Goal: Task Accomplishment & Management: Complete application form

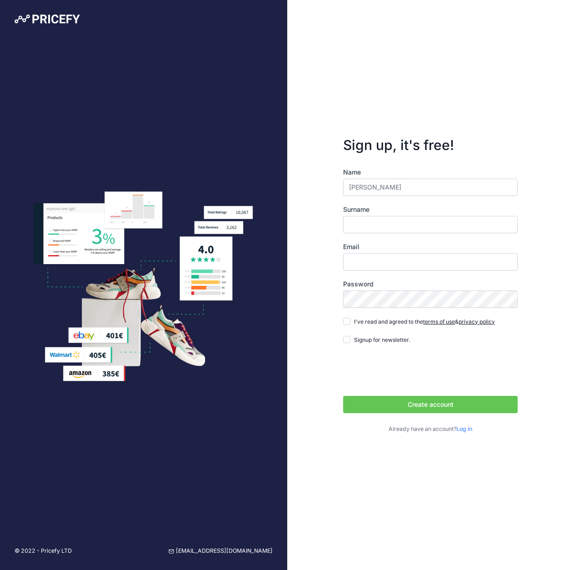
type input "[PERSON_NAME]"
type input "Lokodi"
paste input "[EMAIL_ADDRESS][DOMAIN_NAME]"
type input "[EMAIL_ADDRESS][DOMAIN_NAME]"
drag, startPoint x: 30, startPoint y: 21, endPoint x: 64, endPoint y: 20, distance: 33.2
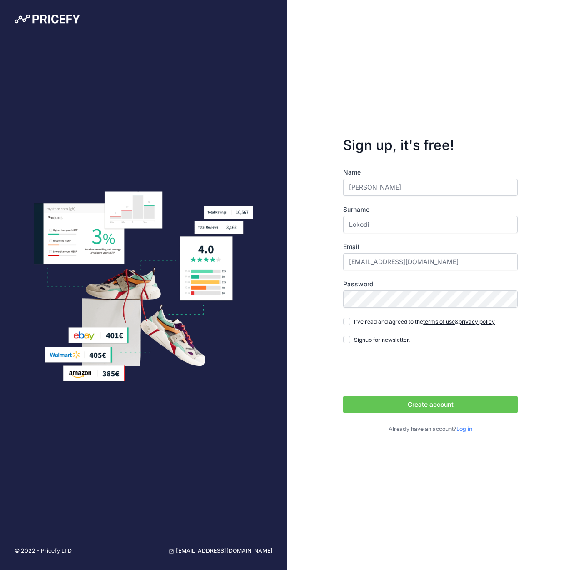
click at [347, 322] on input "I've read and agreed to the terms of use & privacy policy" at bounding box center [346, 321] width 7 height 7
checkbox input "true"
click at [430, 405] on button "Create account" at bounding box center [430, 404] width 174 height 17
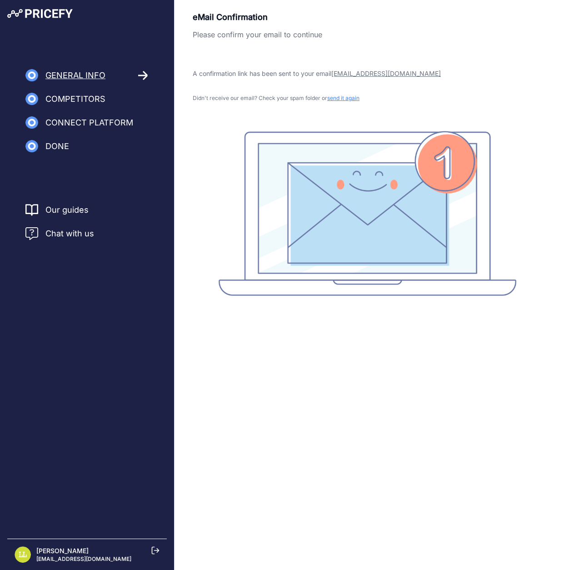
click at [30, 12] on img at bounding box center [39, 13] width 65 height 9
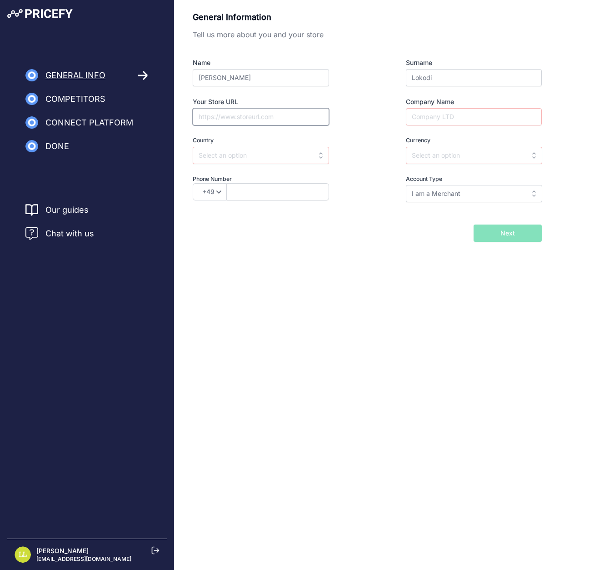
click at [261, 116] on input "Your Store URL" at bounding box center [261, 116] width 136 height 17
paste input "https://loxan.eu"
type input "https://loxan.eu"
type input "r"
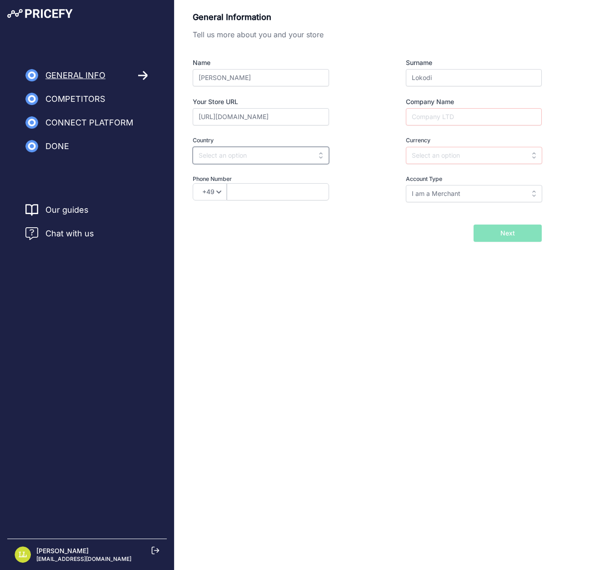
click at [221, 156] on input "text" at bounding box center [261, 155] width 136 height 17
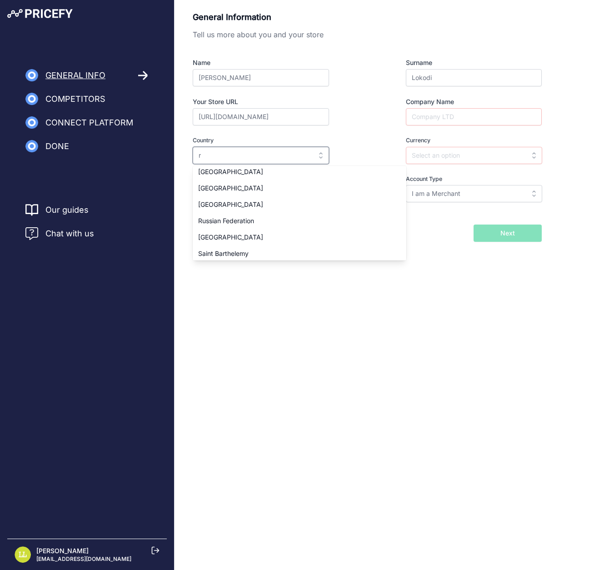
scroll to position [1509, 0]
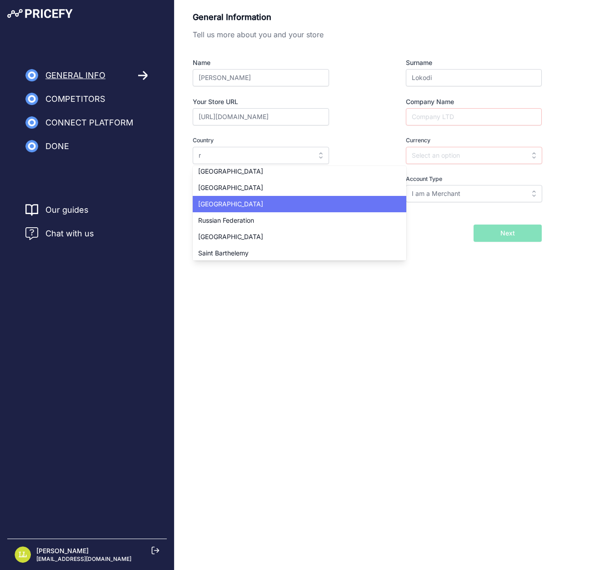
click at [209, 203] on span "Romania" at bounding box center [230, 204] width 65 height 8
type input "Romania"
type input "RON"
select select "40"
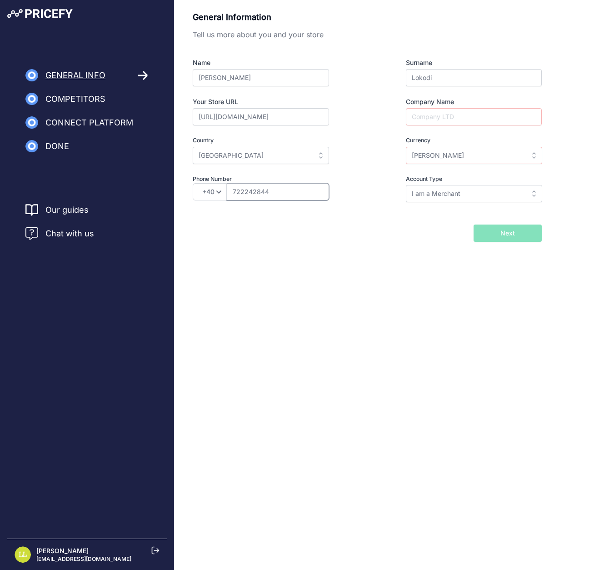
type input "722242844"
type input "Loxan Atraktive srl"
click at [432, 194] on input "I am a Merchant" at bounding box center [474, 193] width 136 height 17
drag, startPoint x: 448, startPoint y: 283, endPoint x: 484, endPoint y: 269, distance: 38.2
click at [448, 282] on div "General Information Tell us more about you and your store Name Laszlo Surname L…" at bounding box center [381, 141] width 414 height 282
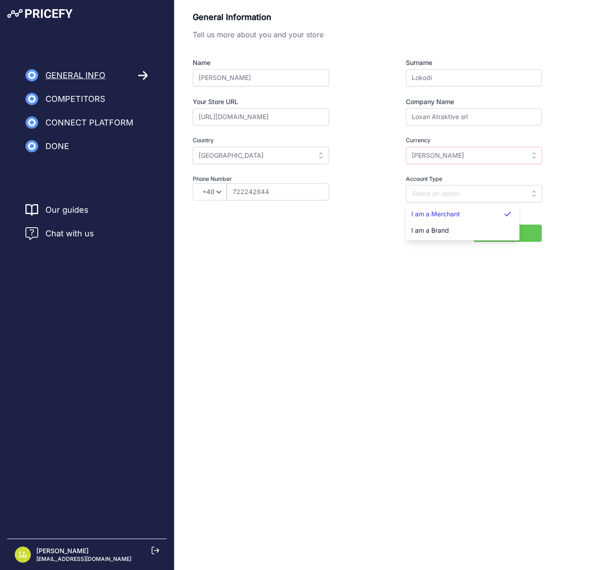
type input "I am a Merchant"
click at [504, 238] on span "Next" at bounding box center [507, 232] width 15 height 9
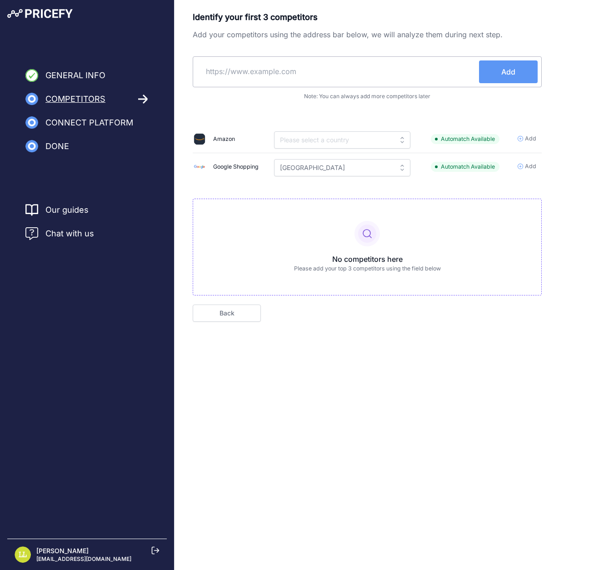
click at [528, 167] on span "Add" at bounding box center [530, 166] width 11 height 9
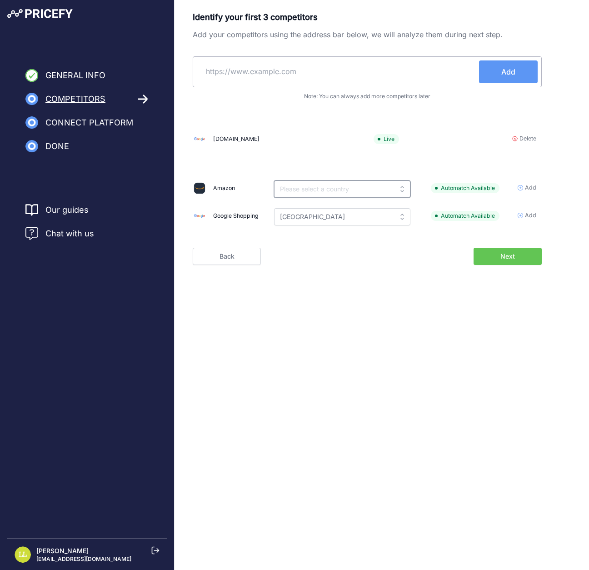
click at [321, 192] on input "text" at bounding box center [342, 188] width 136 height 17
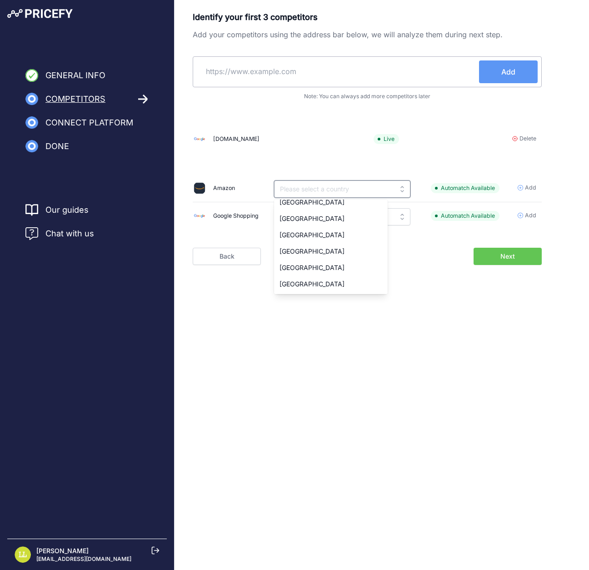
scroll to position [171, 0]
click at [408, 131] on td "Live" at bounding box center [412, 138] width 88 height 27
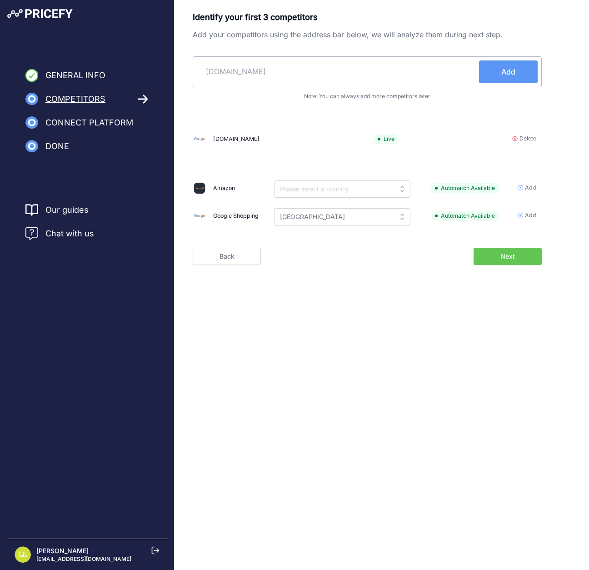
type input "emag.ro"
click at [504, 74] on span "Add" at bounding box center [508, 71] width 14 height 11
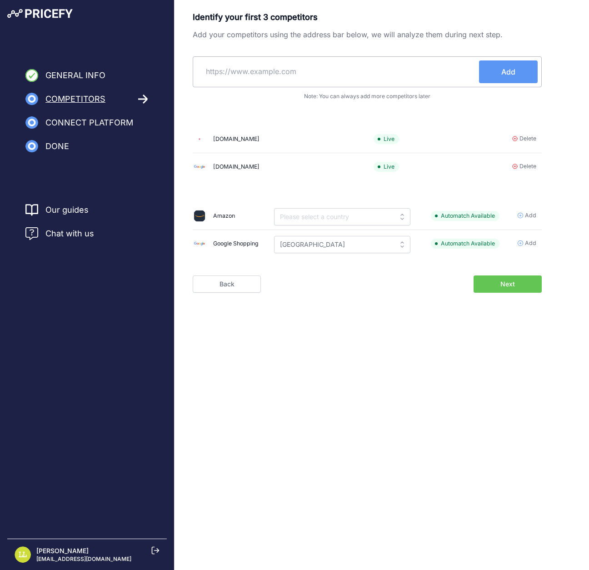
click at [283, 76] on input "text" at bounding box center [338, 71] width 282 height 22
paste input "beardshop.ro"
type input "beardshop.ro"
click at [515, 71] on button "Add" at bounding box center [508, 71] width 59 height 23
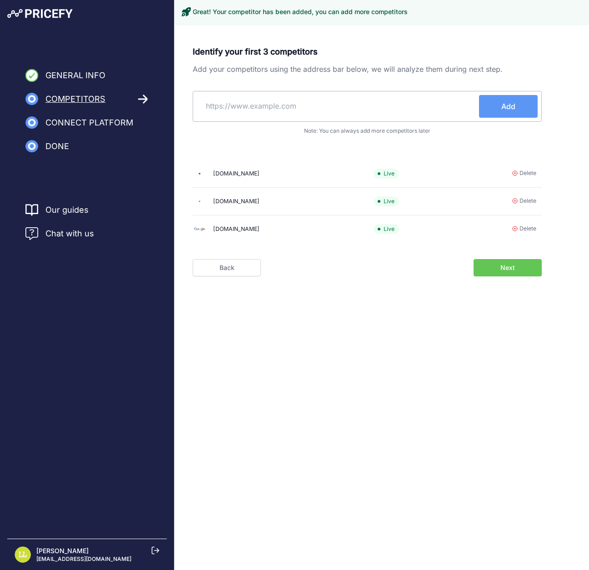
click at [255, 105] on input "text" at bounding box center [338, 106] width 282 height 22
paste input "makeup.ro"
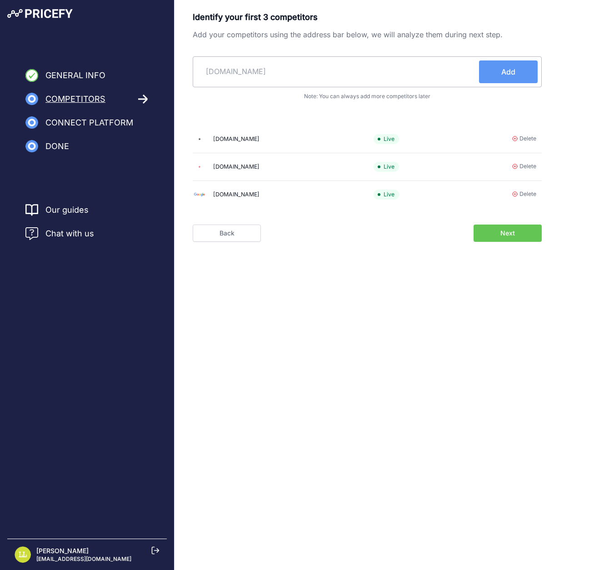
type input "makeup.ro"
click at [509, 69] on span "Add" at bounding box center [508, 71] width 14 height 11
click at [501, 242] on button "Next" at bounding box center [507, 232] width 68 height 17
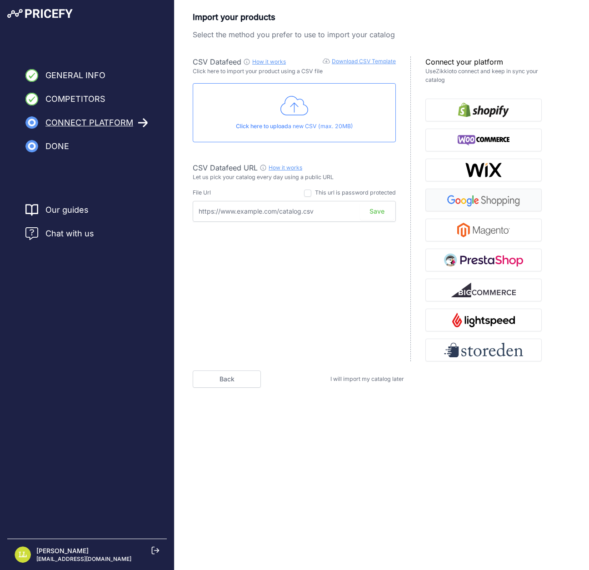
click at [486, 199] on img "button" at bounding box center [483, 200] width 79 height 15
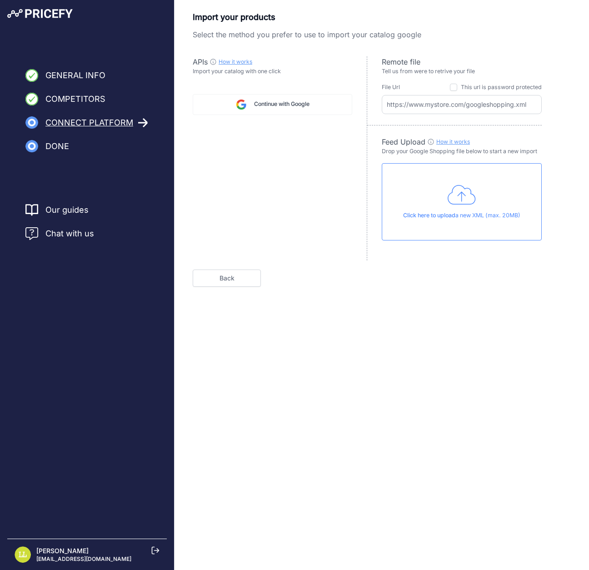
click at [233, 60] on link "How it works" at bounding box center [235, 61] width 34 height 7
click at [288, 105] on span "Continue with Google" at bounding box center [281, 104] width 55 height 9
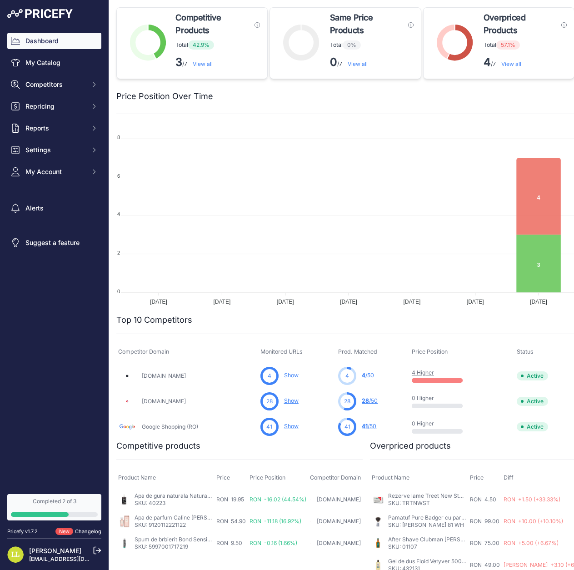
click at [73, 511] on link "Completed 2 of 3" at bounding box center [54, 507] width 94 height 26
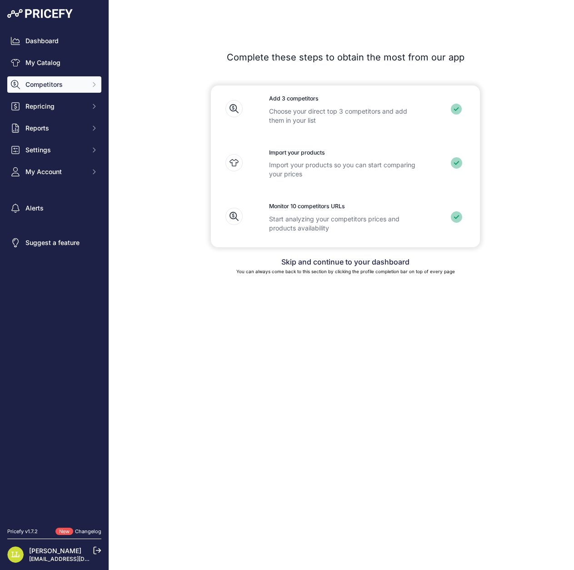
click at [50, 81] on span "Competitors" at bounding box center [55, 84] width 60 height 9
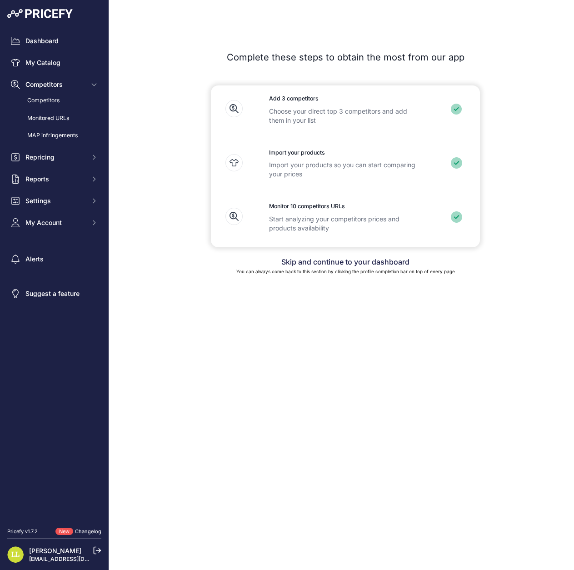
click at [50, 100] on link "Competitors" at bounding box center [54, 101] width 94 height 16
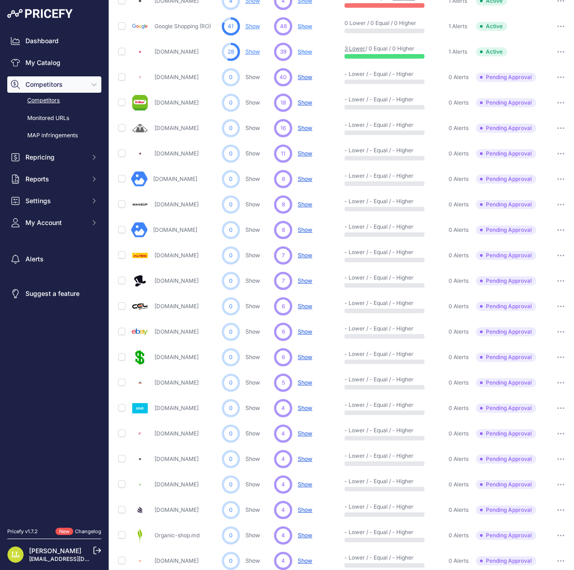
scroll to position [102, 0]
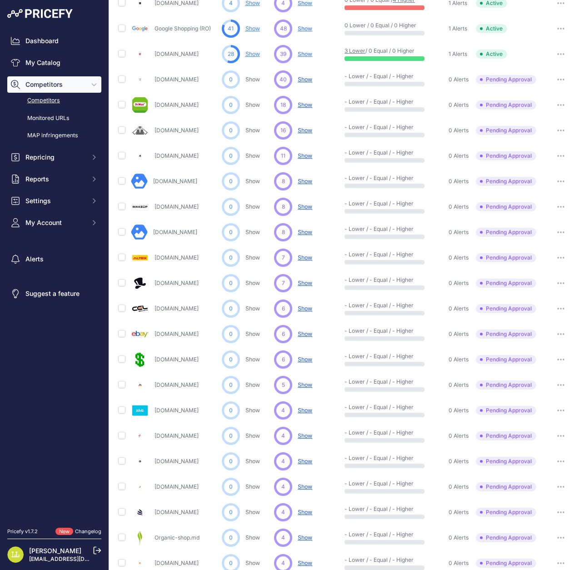
click at [303, 257] on span "Show" at bounding box center [305, 257] width 15 height 7
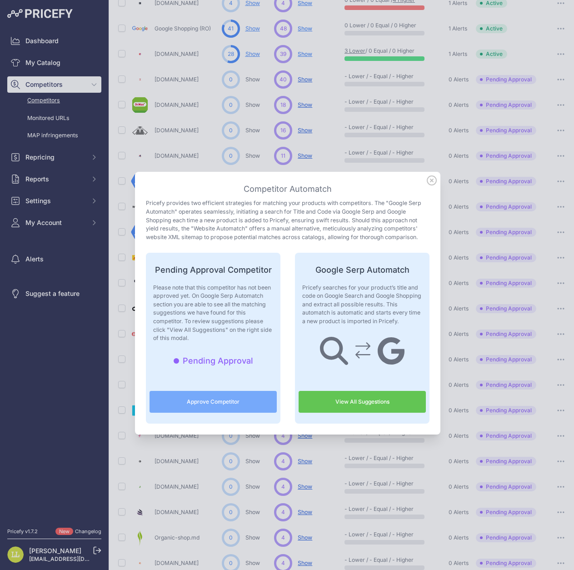
click at [429, 183] on icon at bounding box center [432, 180] width 10 height 10
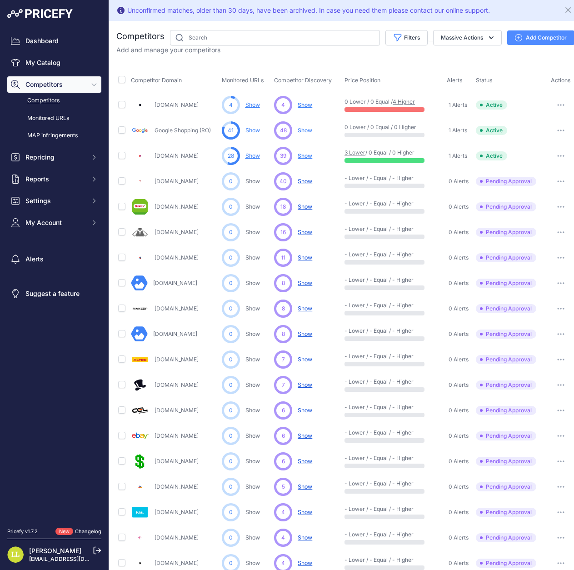
scroll to position [0, 0]
click at [62, 117] on link "Monitored URLs" at bounding box center [54, 118] width 94 height 16
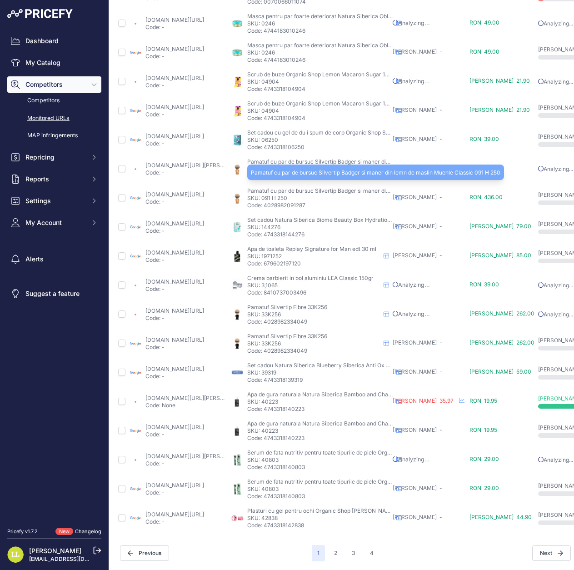
scroll to position [121, 0]
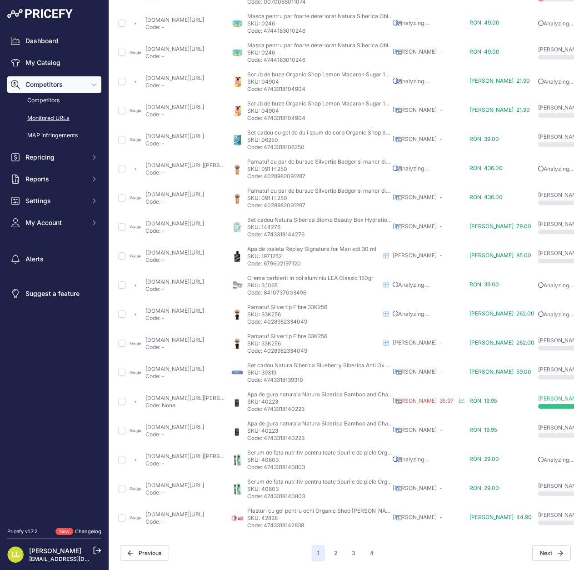
click at [45, 139] on link "MAP infringements" at bounding box center [54, 136] width 94 height 16
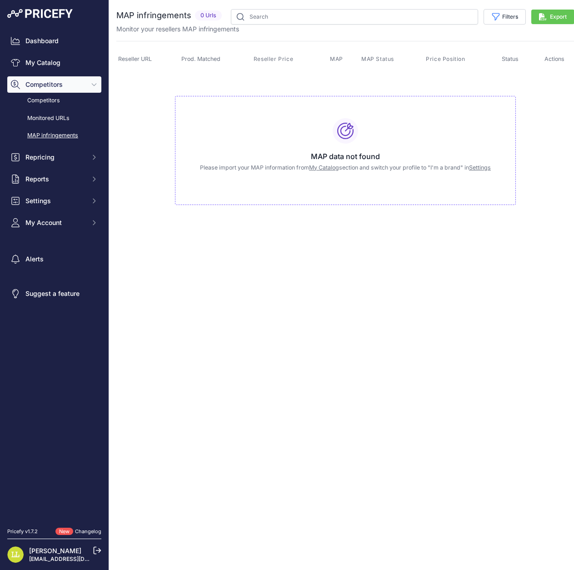
click at [190, 55] on span "Prod. Matched" at bounding box center [200, 58] width 39 height 7
click at [134, 61] on span "Reseller URL" at bounding box center [135, 58] width 34 height 7
click at [48, 59] on link "My Catalog" at bounding box center [54, 63] width 94 height 16
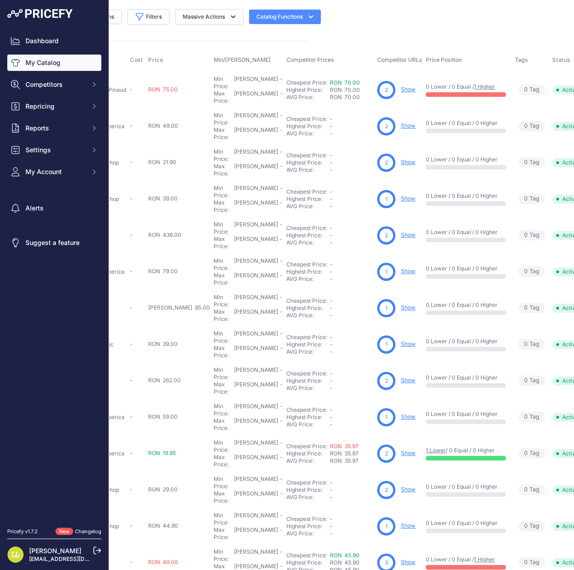
scroll to position [0, 267]
drag, startPoint x: 285, startPoint y: 525, endPoint x: 289, endPoint y: 522, distance: 5.1
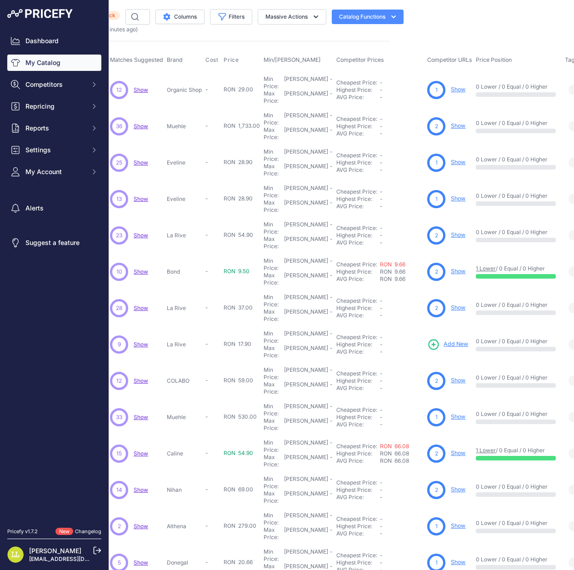
scroll to position [0, 186]
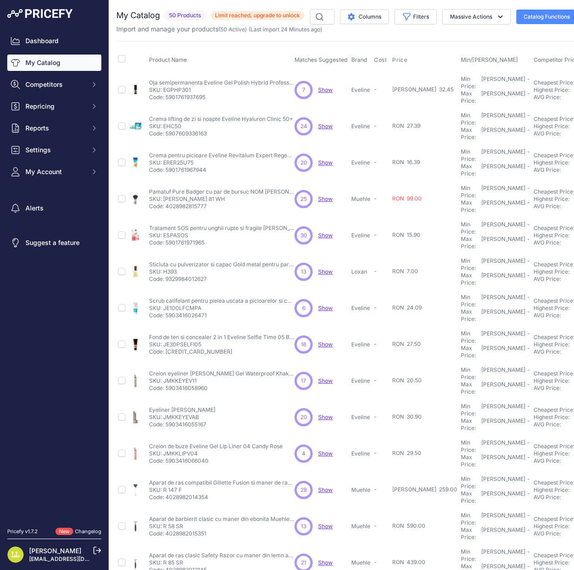
click at [325, 195] on span "Show" at bounding box center [325, 198] width 15 height 7
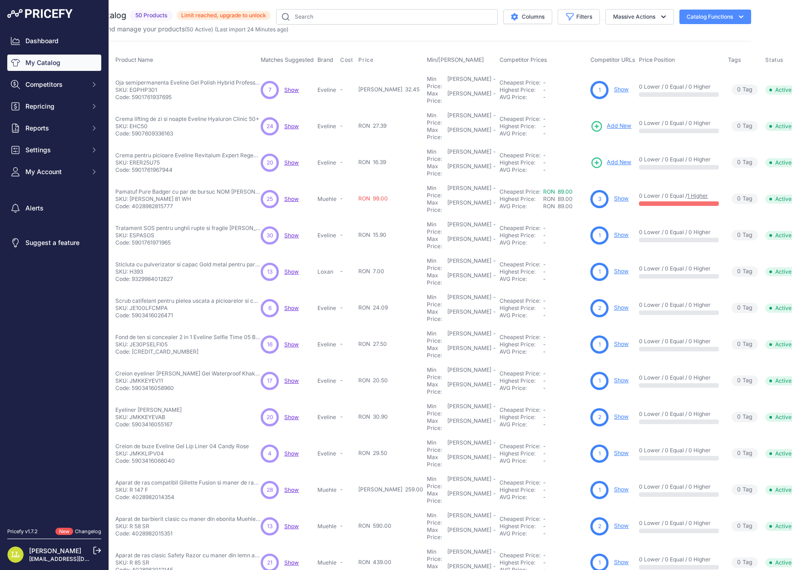
scroll to position [0, 33]
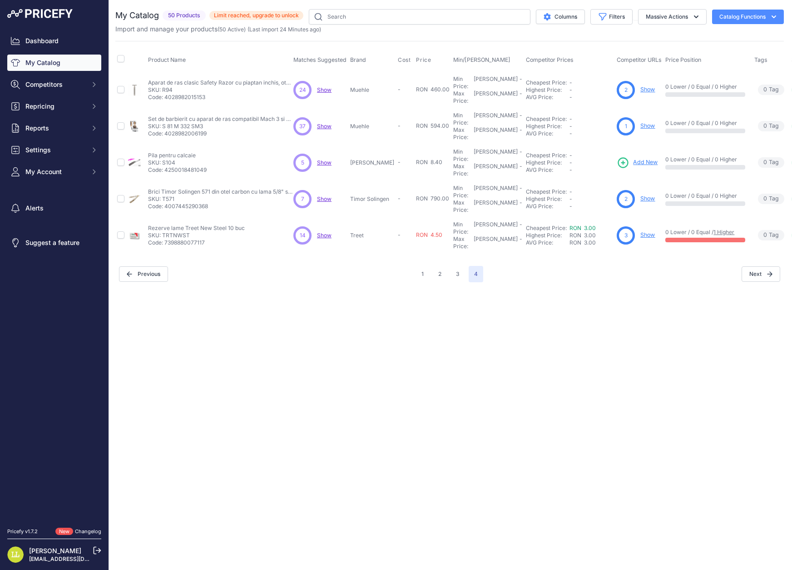
scroll to position [0, 3]
click at [573, 231] on link "Show" at bounding box center [645, 234] width 15 height 7
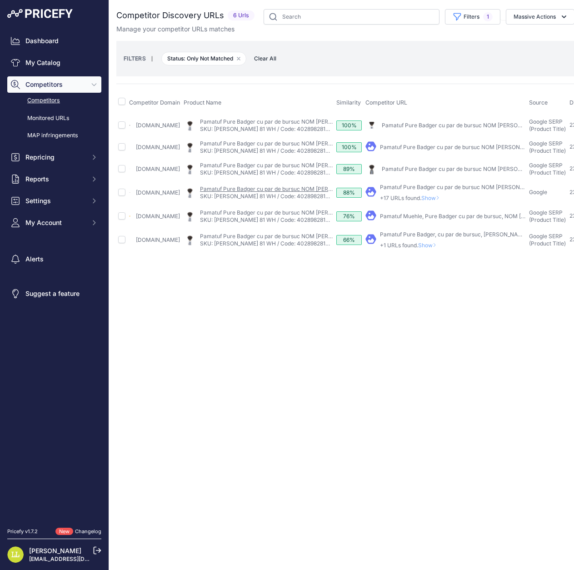
scroll to position [0, 0]
click at [263, 192] on link "Pamatuf Pure Badger cu par de bursuc NOM [PERSON_NAME] 81 White" at bounding box center [291, 188] width 183 height 7
click at [165, 171] on link "[DOMAIN_NAME]" at bounding box center [158, 168] width 44 height 7
click at [303, 174] on link "SKU: [PERSON_NAME] 81 WH / Code: 4028982815777" at bounding box center [269, 172] width 138 height 7
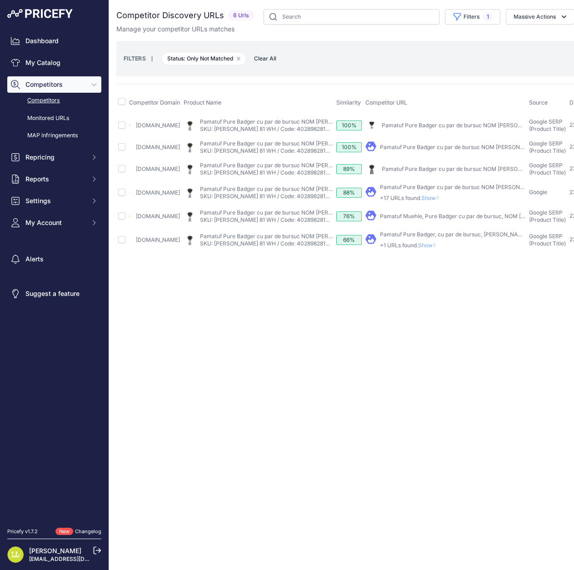
click at [262, 169] on link "Pamatuf Pure Badger cu par de bursuc NOM [PERSON_NAME] 81 White" at bounding box center [291, 165] width 183 height 7
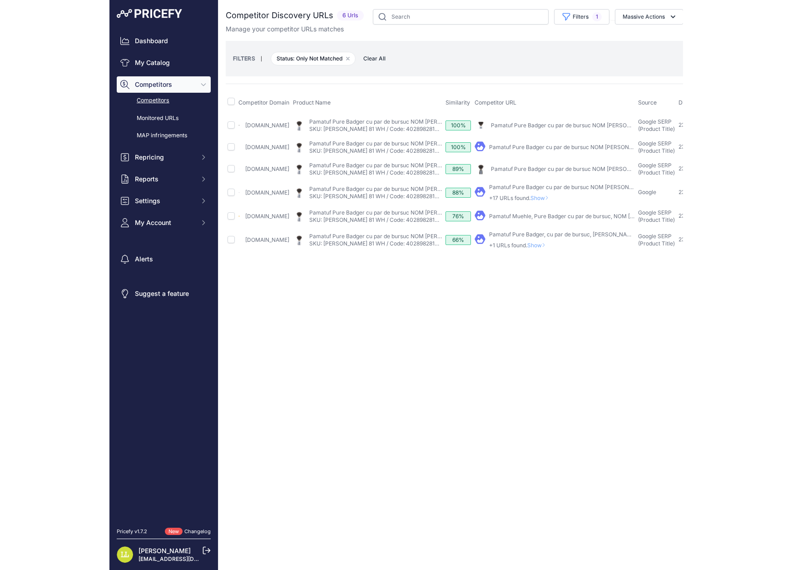
scroll to position [0, 0]
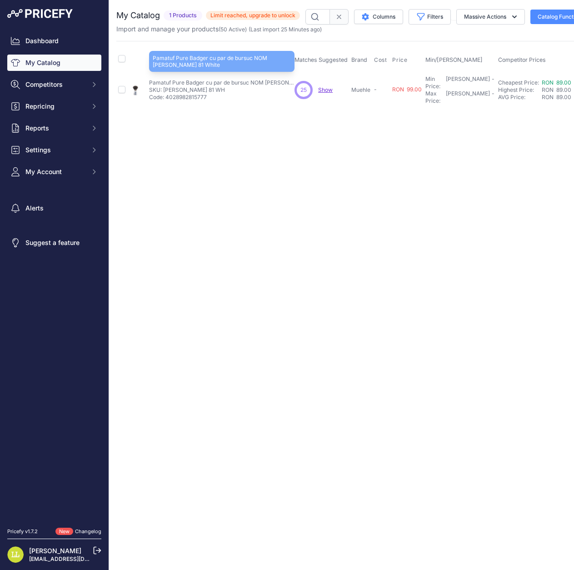
click at [234, 79] on p "Pamatuf Pure Badger cu par de bursuc NOM [PERSON_NAME] 81 White" at bounding box center [221, 82] width 145 height 7
click at [161, 89] on p "SKU: [PERSON_NAME] 81 WH" at bounding box center [221, 89] width 145 height 7
click at [181, 79] on p "Pamatuf Pure Badger cu par de bursuc NOM [PERSON_NAME] 81 White" at bounding box center [221, 82] width 145 height 7
click at [217, 79] on p "Pamatuf Pure Badger cu par de bursuc NOM [PERSON_NAME] 81 White" at bounding box center [221, 82] width 145 height 7
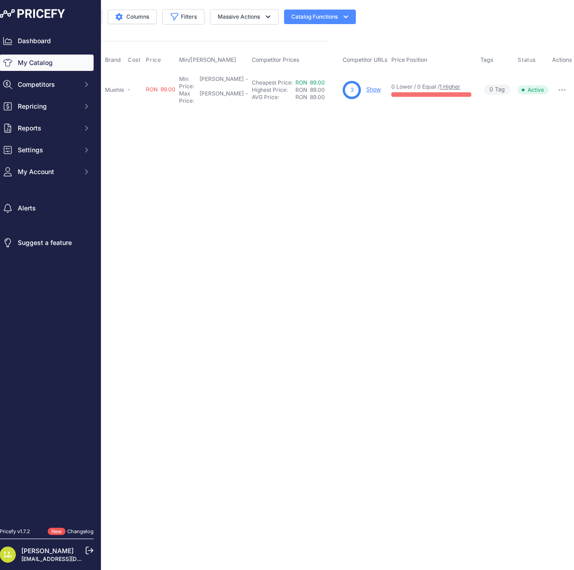
scroll to position [0, 8]
click at [564, 89] on icon "button" at bounding box center [561, 90] width 7 height 2
click at [431, 137] on main "Close You are not connected to the internet. ​" at bounding box center [337, 285] width 472 height 570
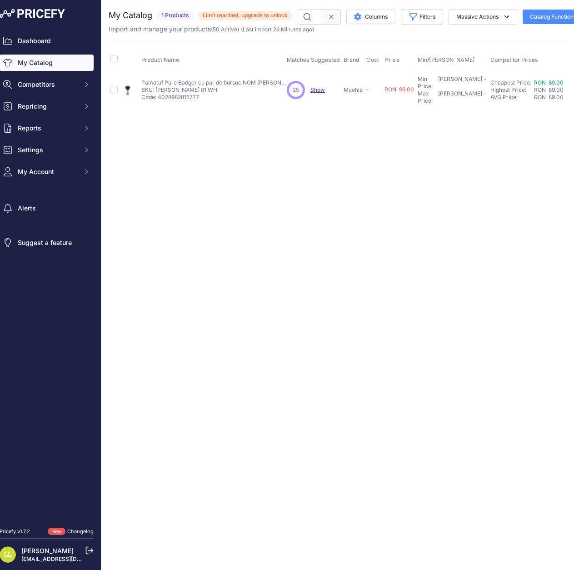
scroll to position [0, 0]
click at [146, 82] on p "Pamatuf Pure Badger cu par de bursuc NOM [PERSON_NAME] 81 White" at bounding box center [213, 82] width 145 height 7
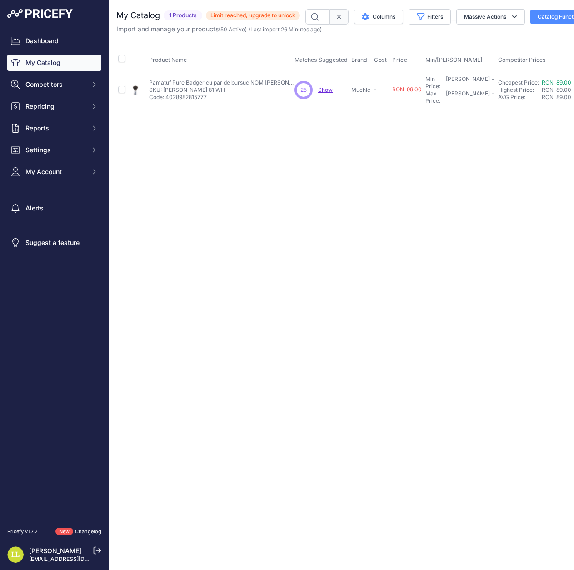
click at [197, 94] on p "Code: 4028982815777" at bounding box center [221, 97] width 145 height 7
copy p "4028982815777"
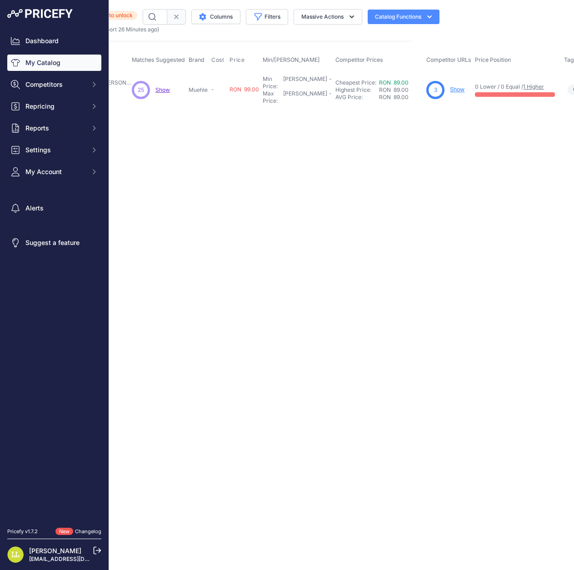
scroll to position [0, 168]
click at [455, 86] on link "Show" at bounding box center [452, 89] width 15 height 7
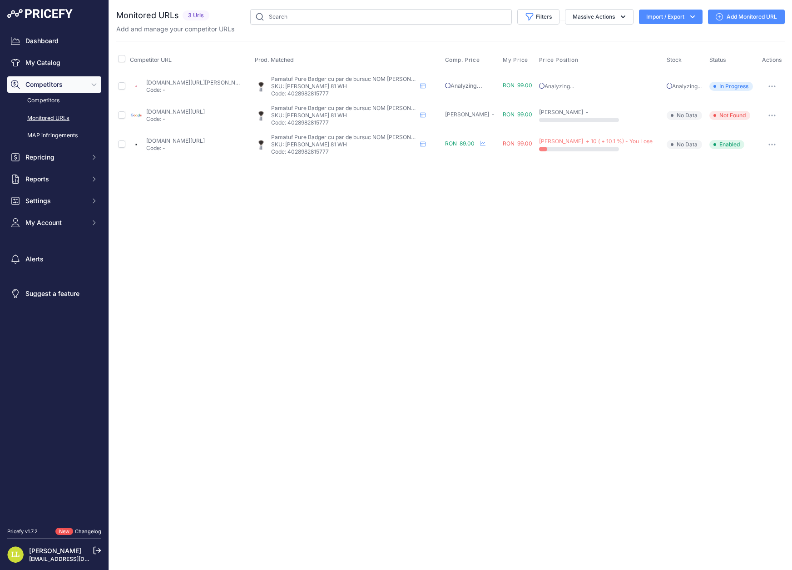
click at [201, 142] on link "beardshop.ro/product/pamatuf-nom-pure-badger-cu-par-de-bursuc-lasse-81-white/?p…" at bounding box center [175, 140] width 59 height 7
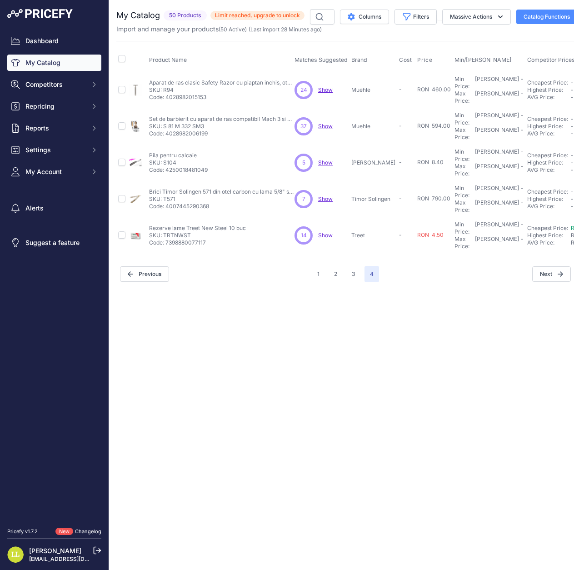
click at [97, 548] on icon at bounding box center [97, 550] width 8 height 8
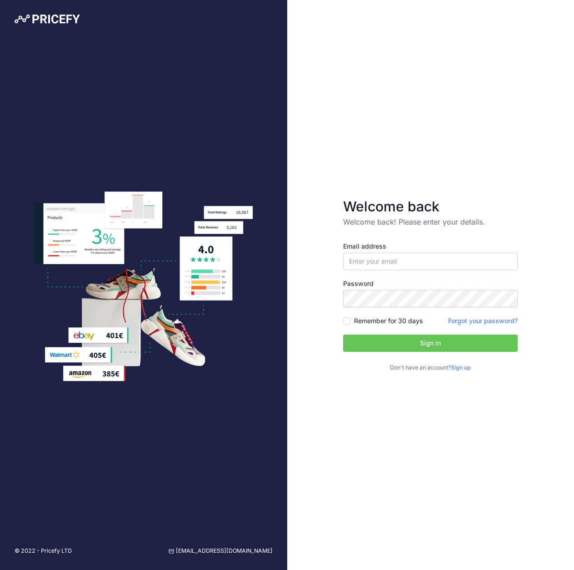
click at [45, 18] on img at bounding box center [47, 19] width 65 height 9
